Goal: Task Accomplishment & Management: Manage account settings

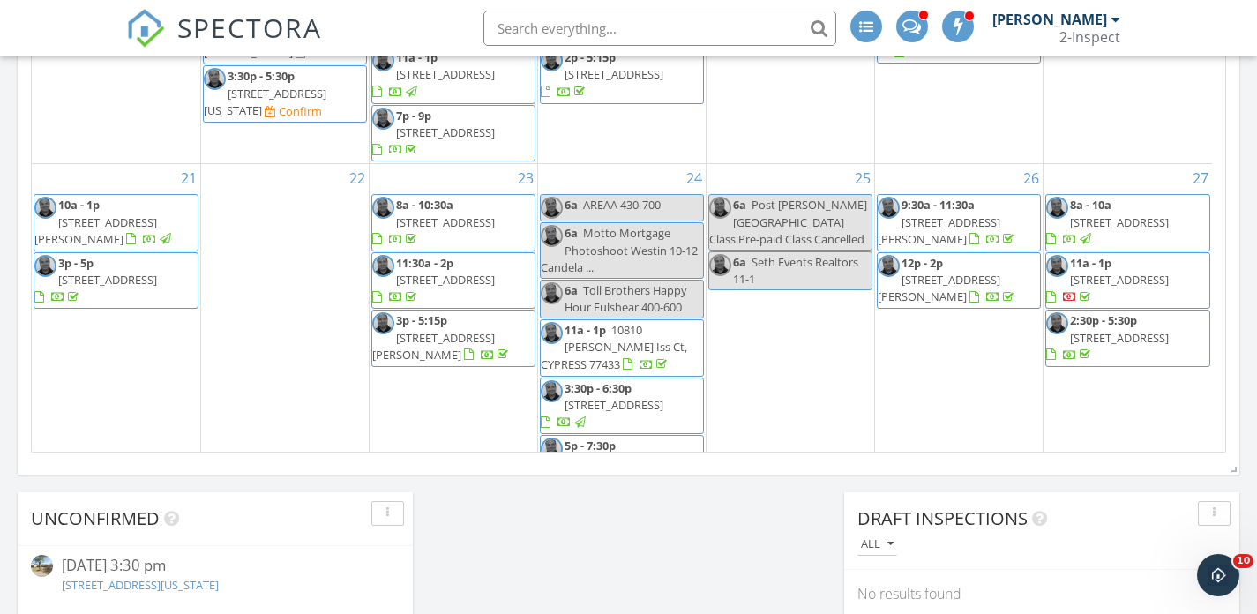
click at [648, 32] on input "text" at bounding box center [659, 28] width 353 height 35
type input "p"
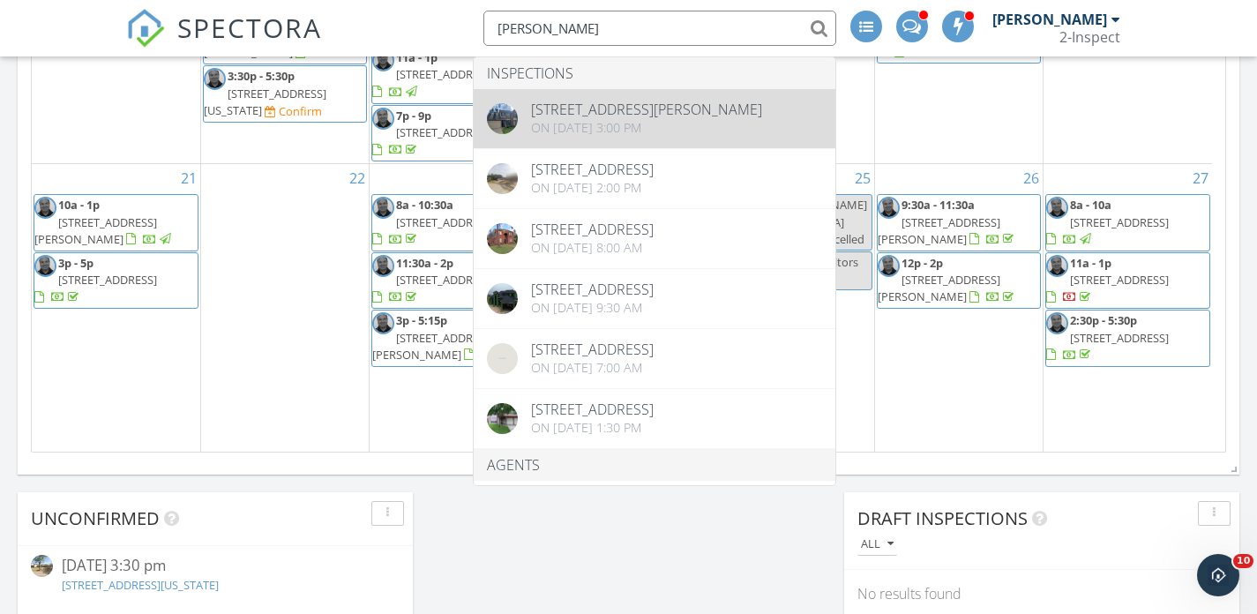
type input "william"
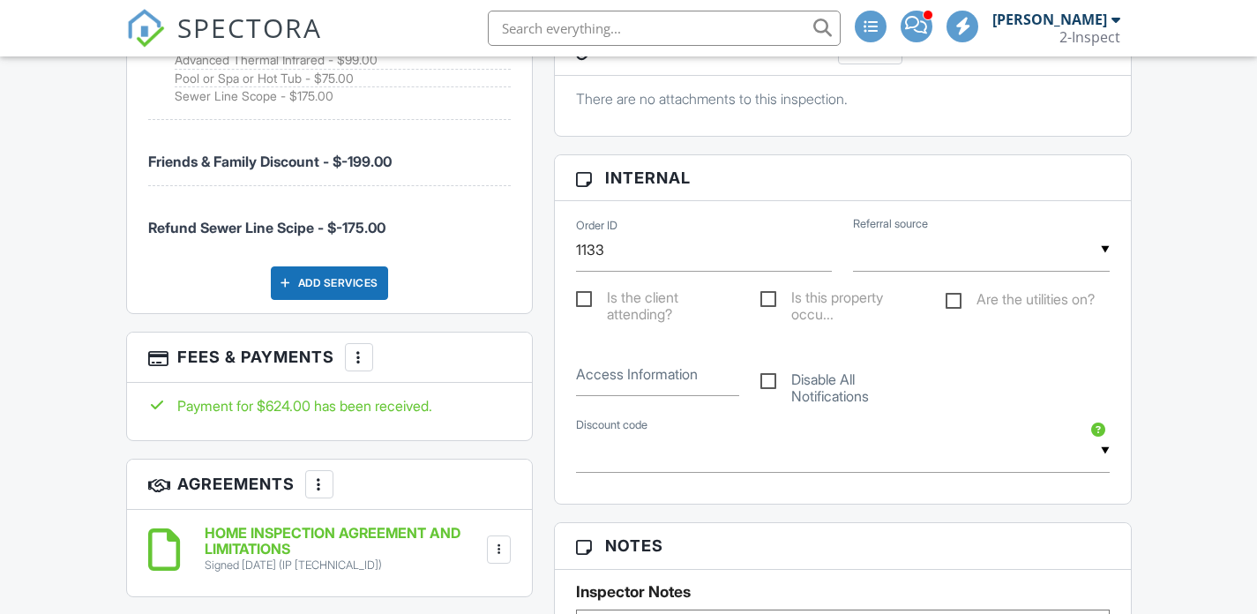
scroll to position [1356, 0]
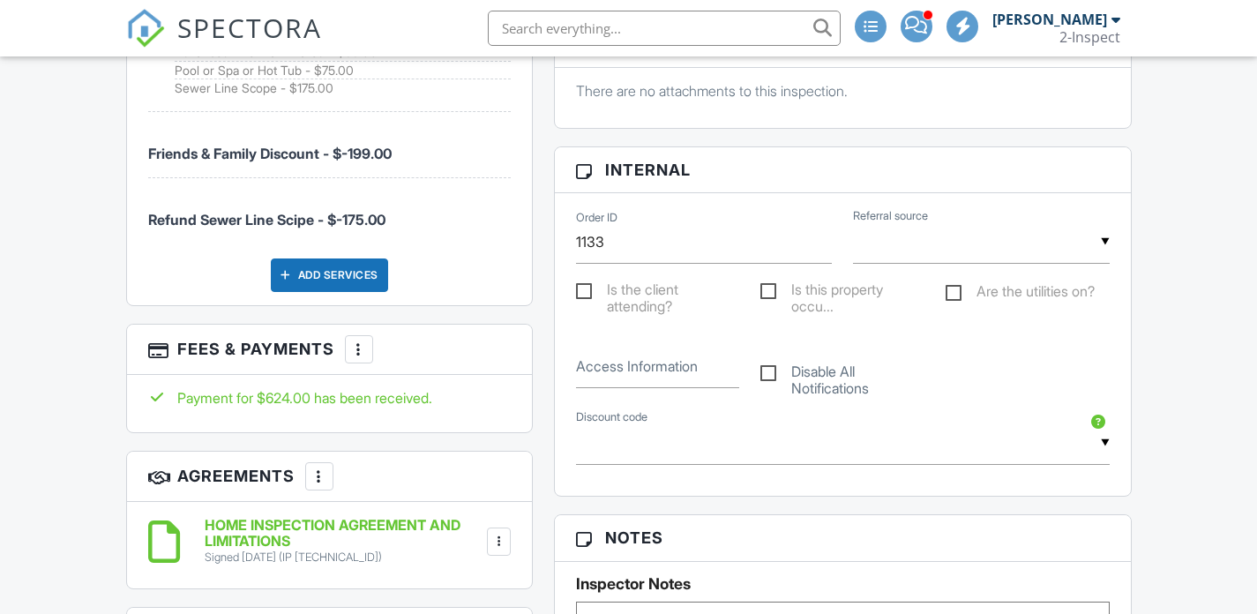
click at [766, 363] on label "Disable All Notifications" at bounding box center [842, 374] width 164 height 22
click at [766, 360] on input "Disable All Notifications" at bounding box center [765, 364] width 11 height 11
checkbox input "true"
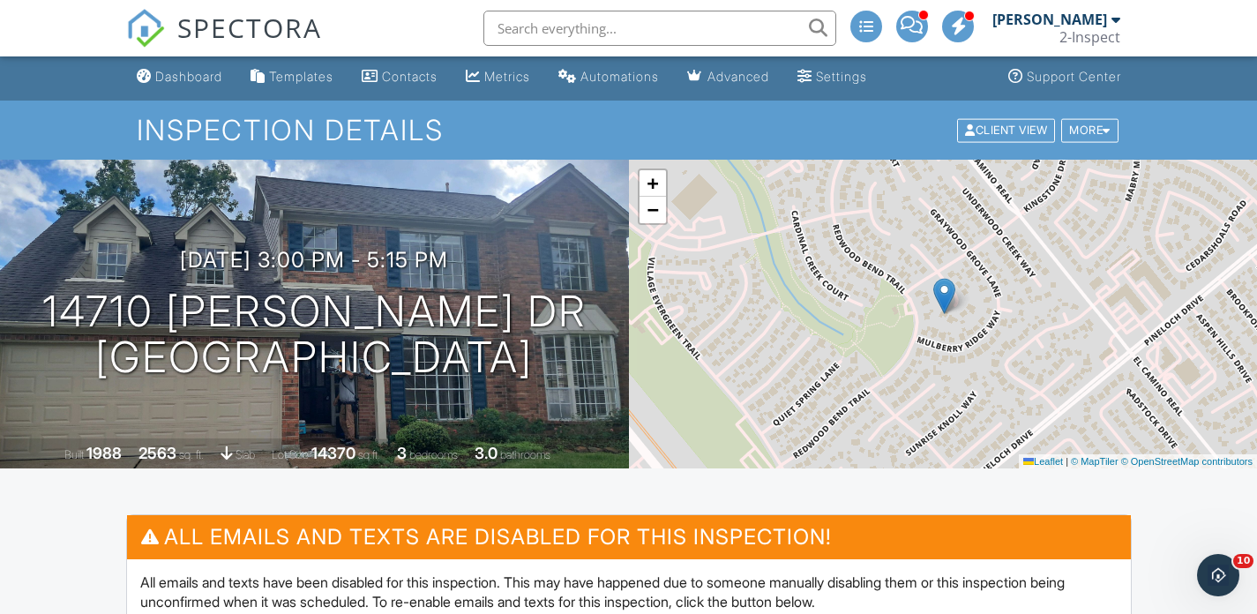
scroll to position [0, 0]
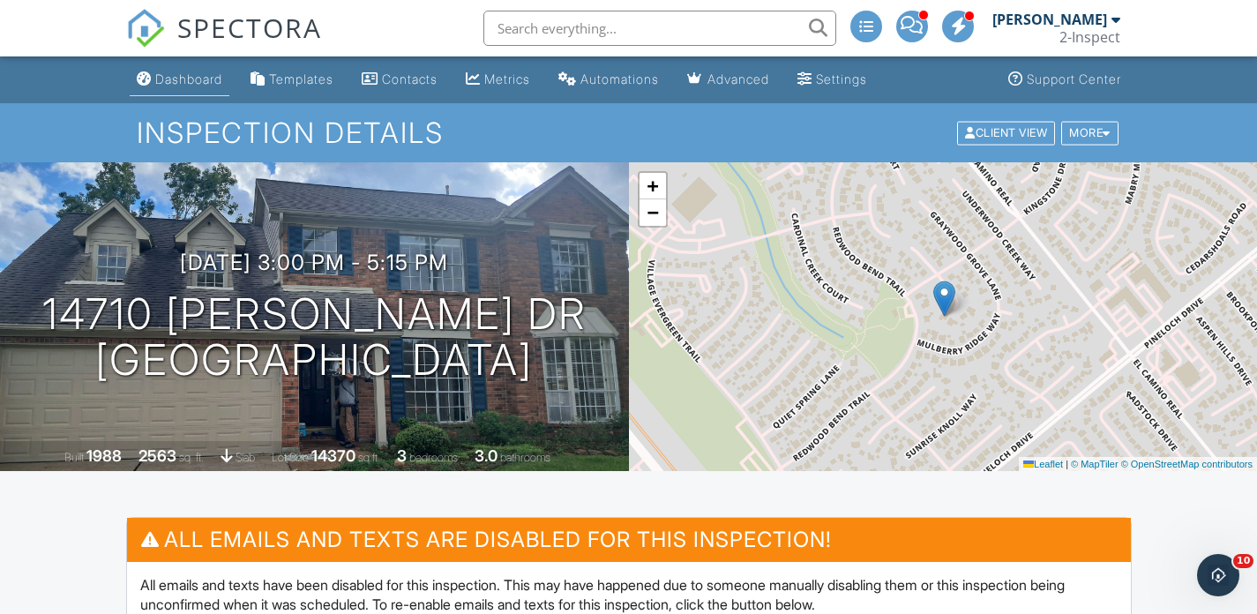
click at [176, 73] on div "Dashboard" at bounding box center [188, 78] width 67 height 15
